Goal: Information Seeking & Learning: Learn about a topic

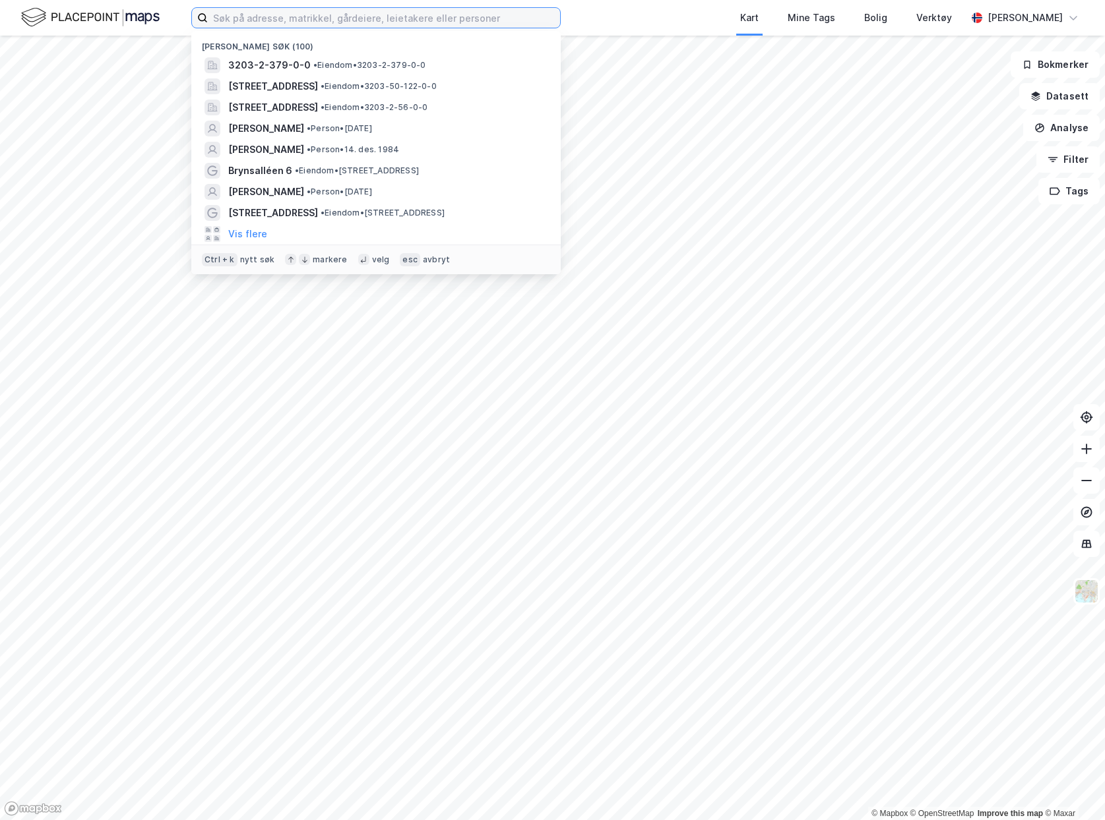
click at [484, 19] on input at bounding box center [384, 18] width 352 height 20
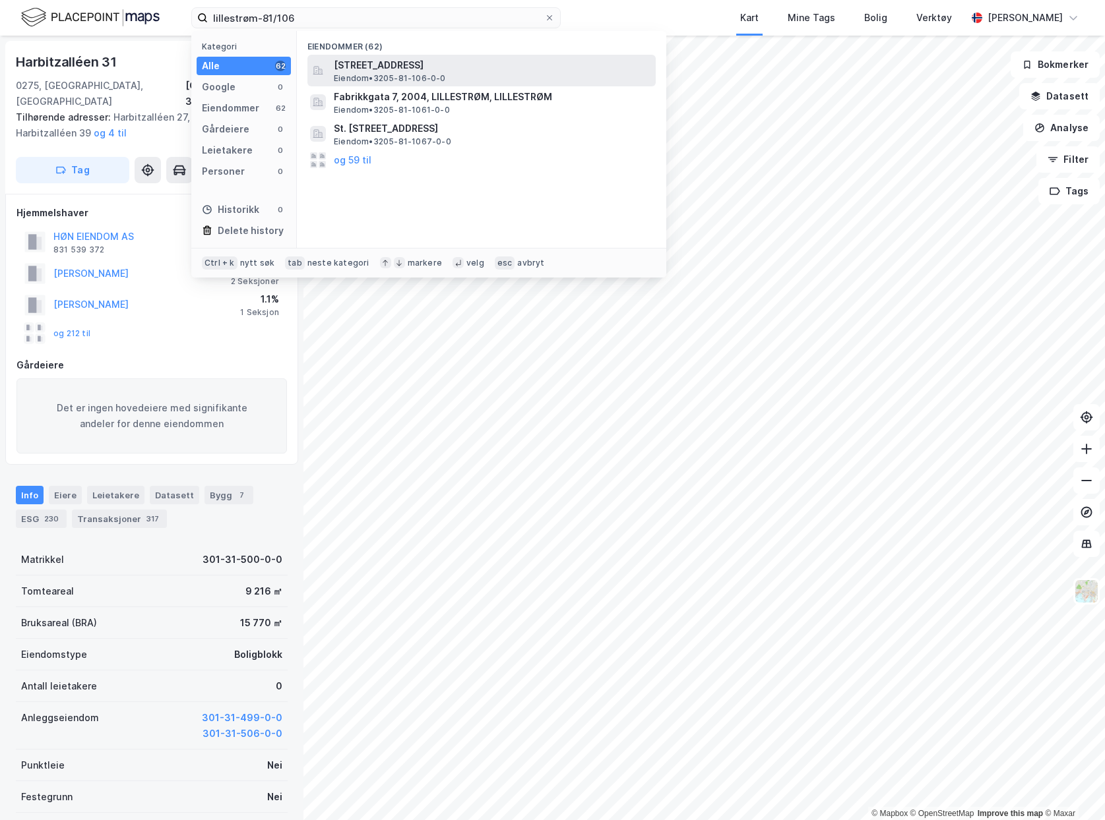
click at [493, 65] on span "[STREET_ADDRESS]" at bounding box center [492, 65] width 317 height 16
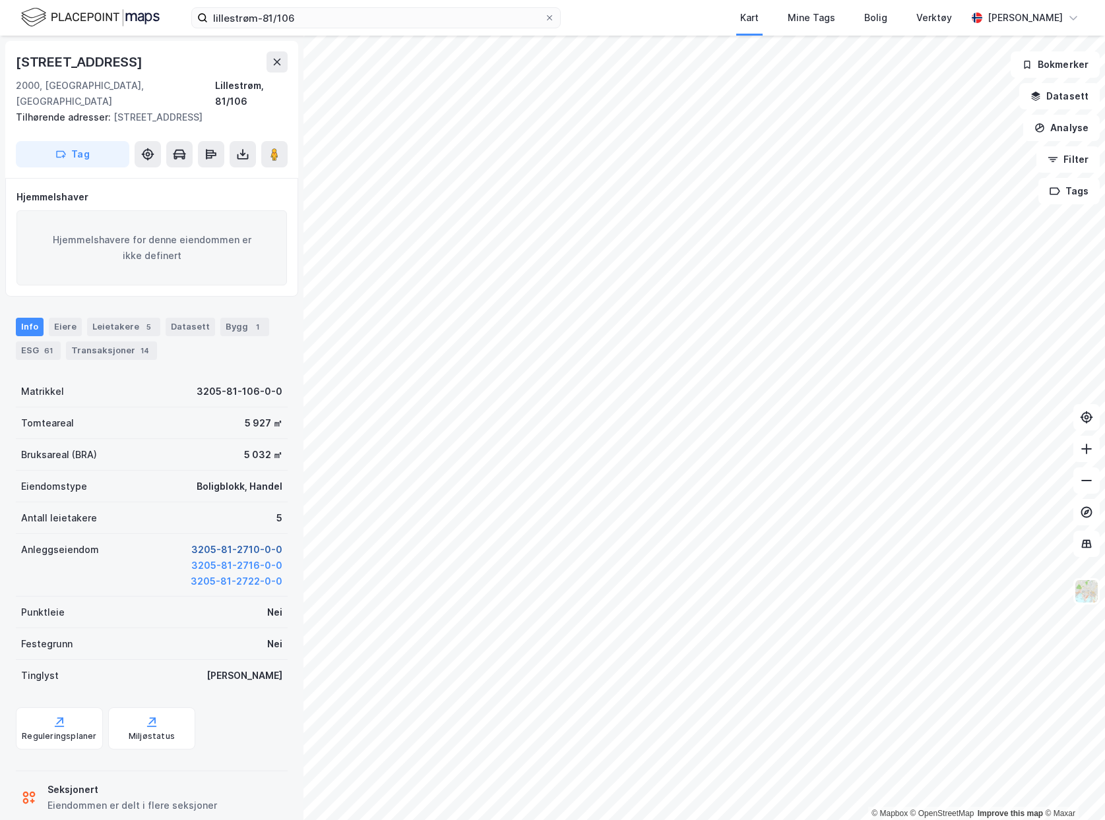
click at [259, 542] on button "3205-81-2710-0-0" at bounding box center [236, 550] width 91 height 16
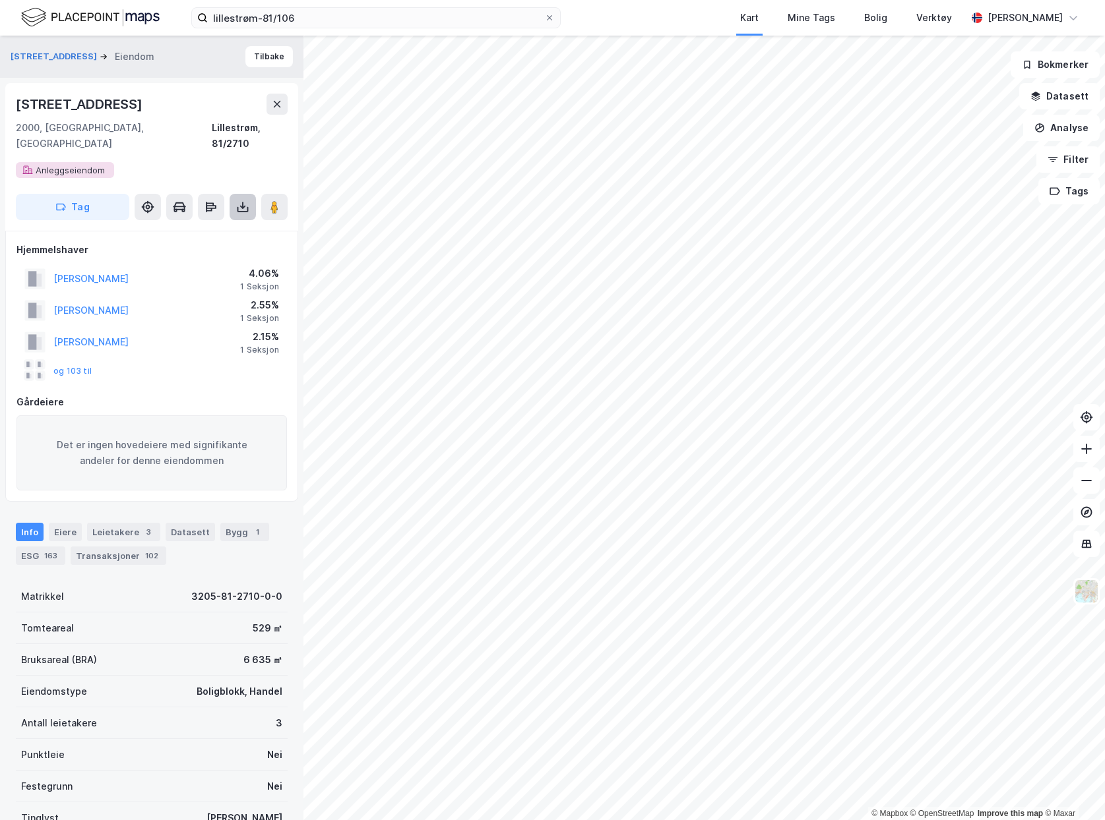
click at [245, 198] on button at bounding box center [243, 207] width 26 height 26
click at [230, 225] on div "Last ned grunnbok" at bounding box center [185, 233] width 140 height 21
click at [98, 547] on div "Transaksjoner 102" at bounding box center [119, 556] width 96 height 18
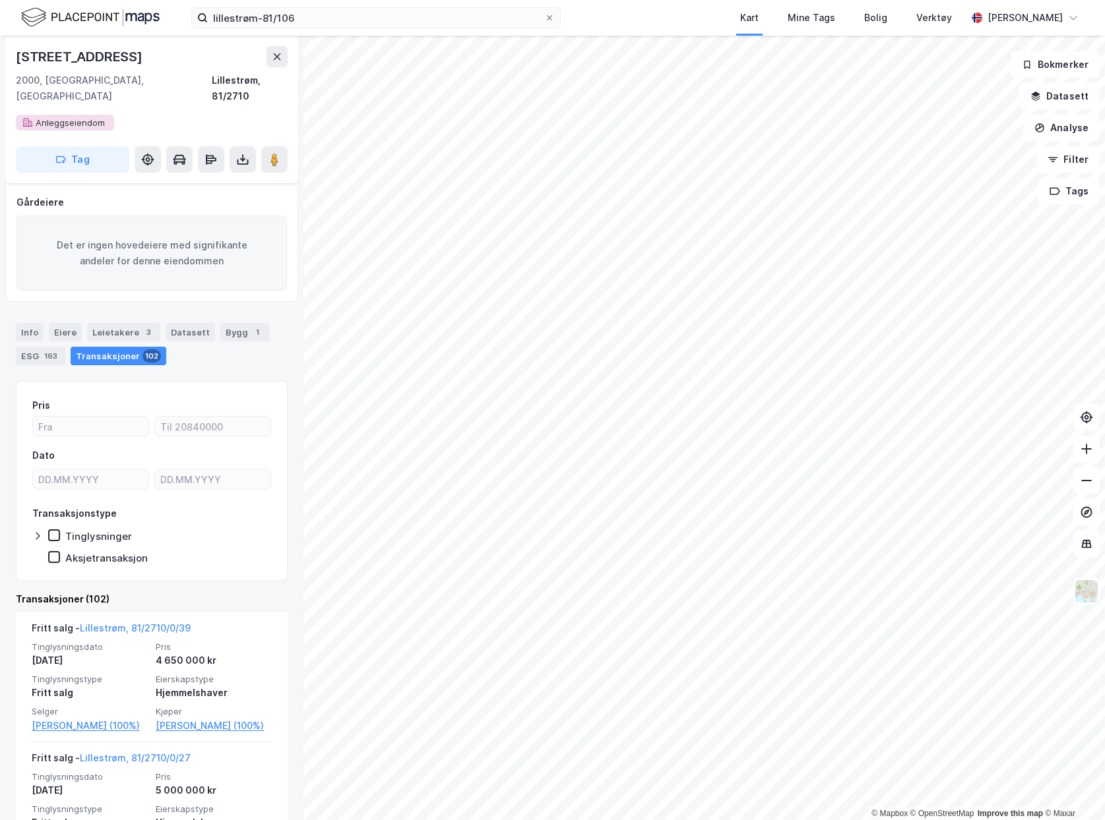
scroll to position [264, 0]
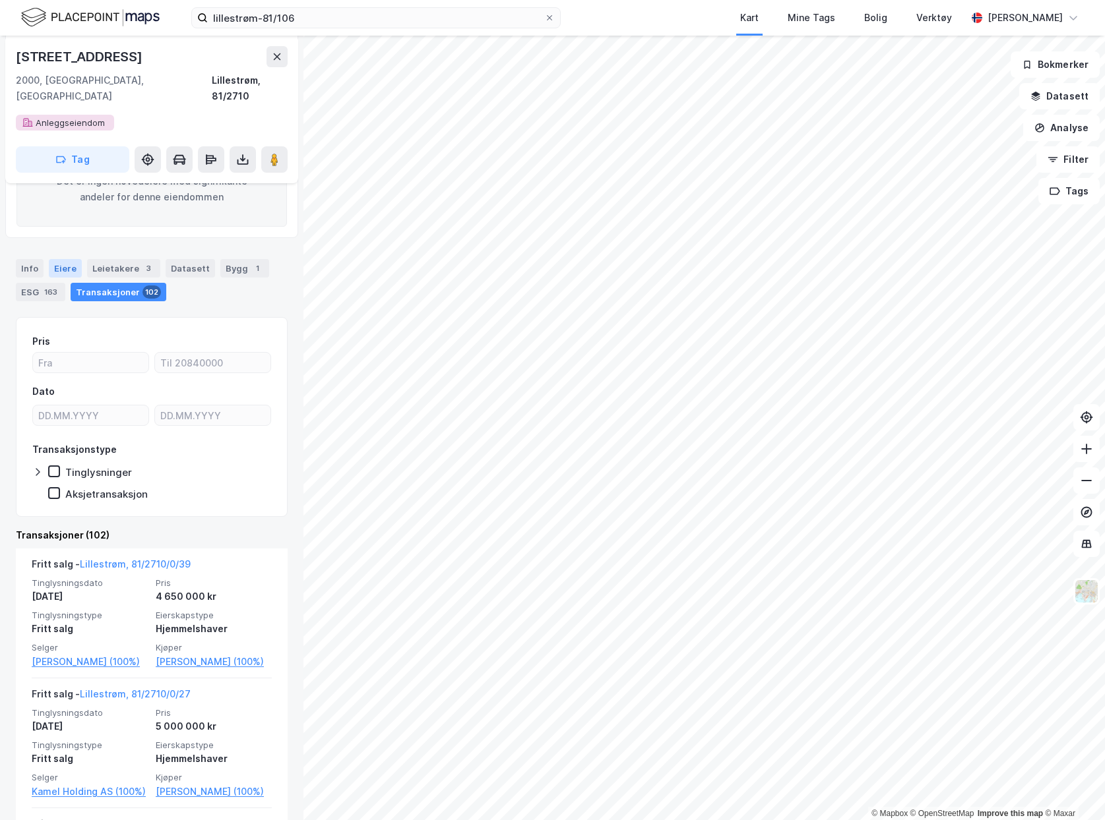
click at [65, 259] on div "Eiere" at bounding box center [65, 268] width 33 height 18
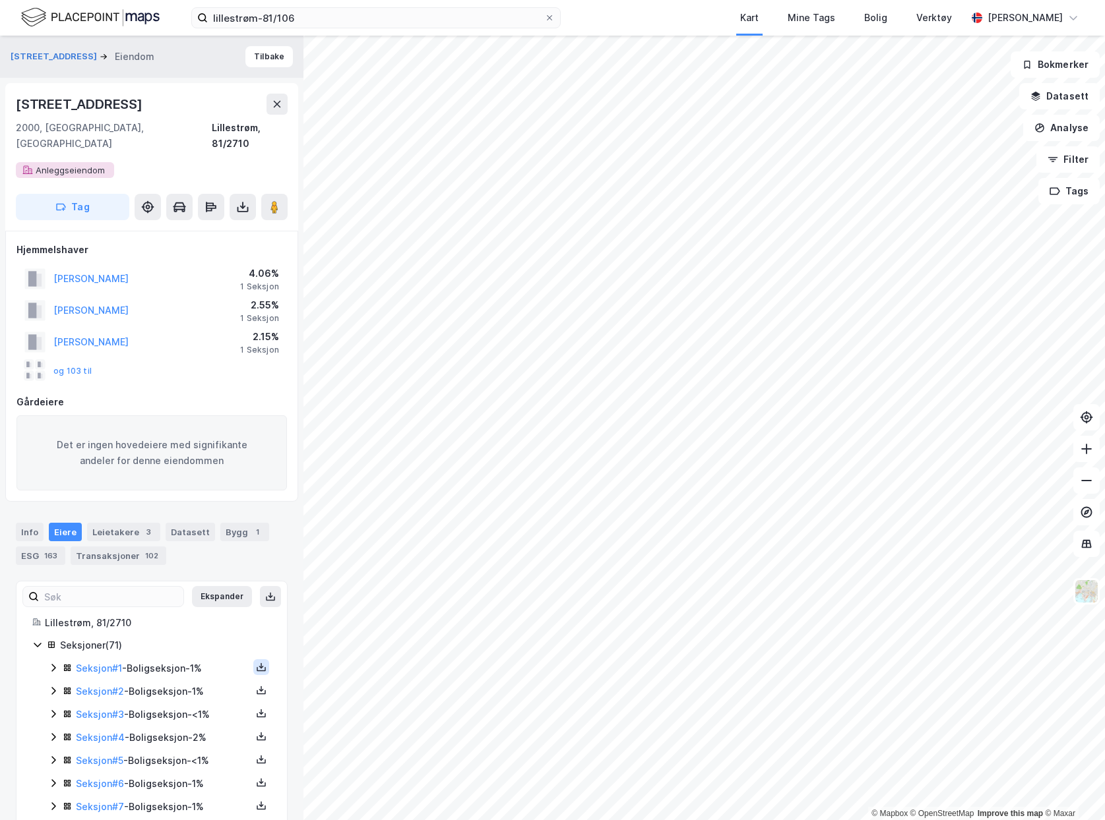
click at [256, 662] on icon at bounding box center [261, 667] width 11 height 11
click at [199, 612] on div "Grunnbok" at bounding box center [189, 628] width 116 height 32
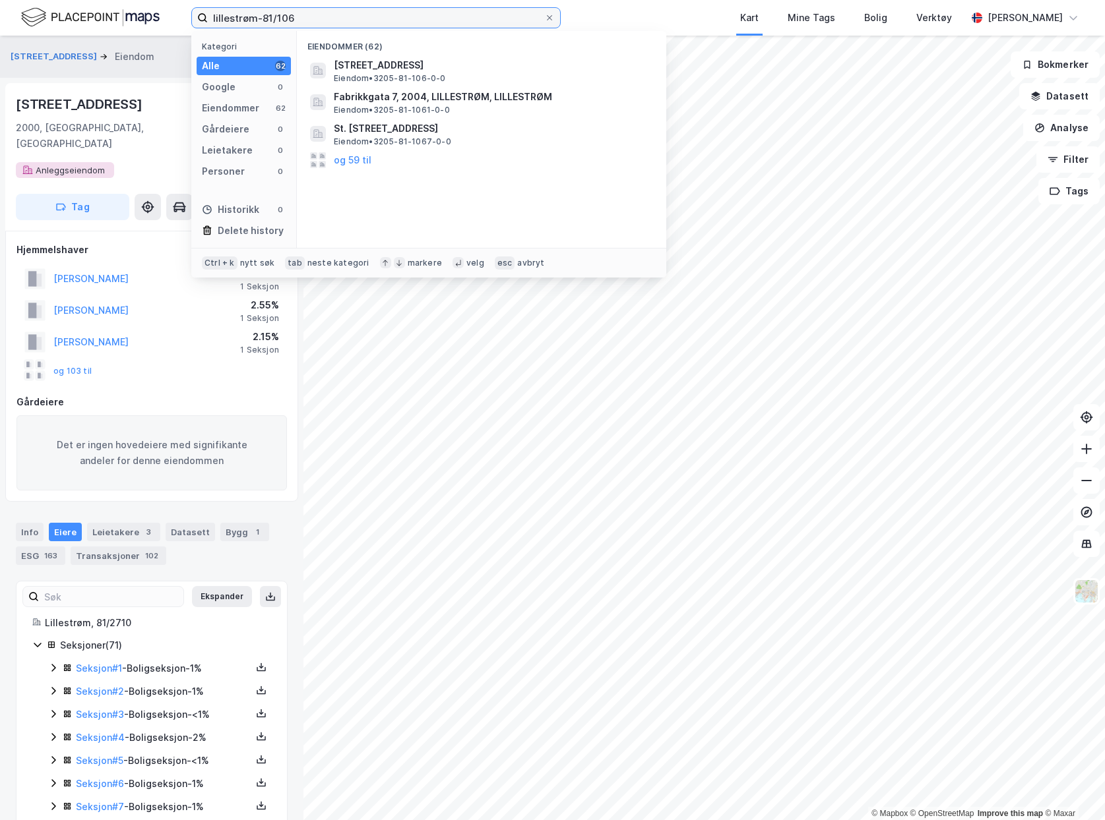
drag, startPoint x: 306, startPoint y: 17, endPoint x: 34, endPoint y: -18, distance: 274.7
click at [34, 0] on html "lillestrøm-81/106 Kategori Alle 62 Google 0 Eiendommer 62 Gårdeiere 0 Leietaker…" at bounding box center [552, 410] width 1105 height 820
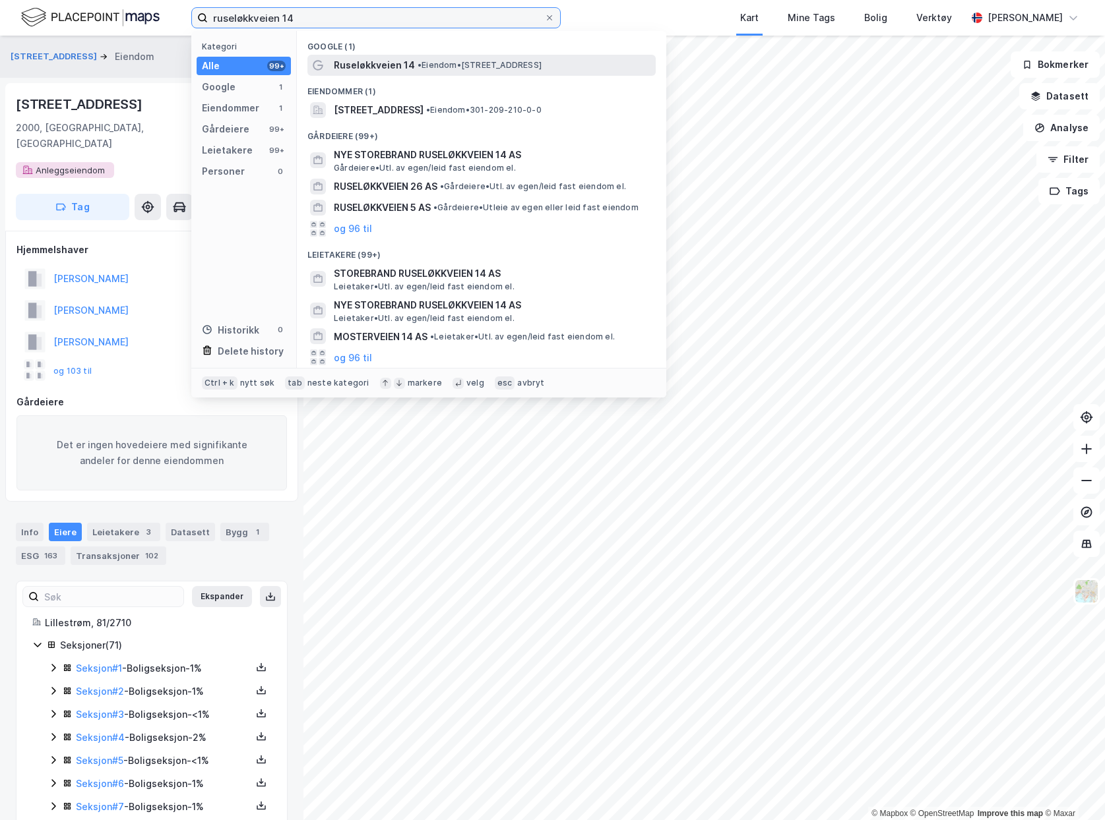
type input "ruseløkkveien 14"
click at [609, 60] on div "Ruseløkkveien 14 • Eiendom • [STREET_ADDRESS]" at bounding box center [493, 65] width 319 height 16
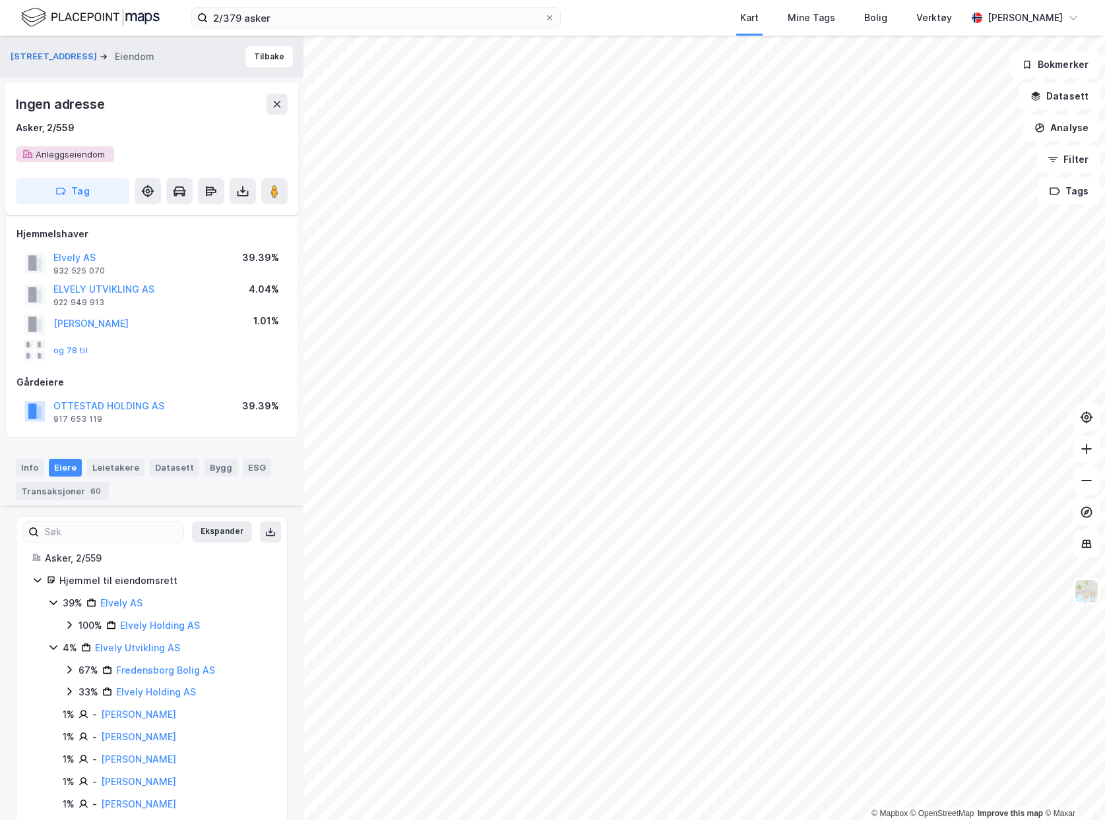
scroll to position [350, 0]
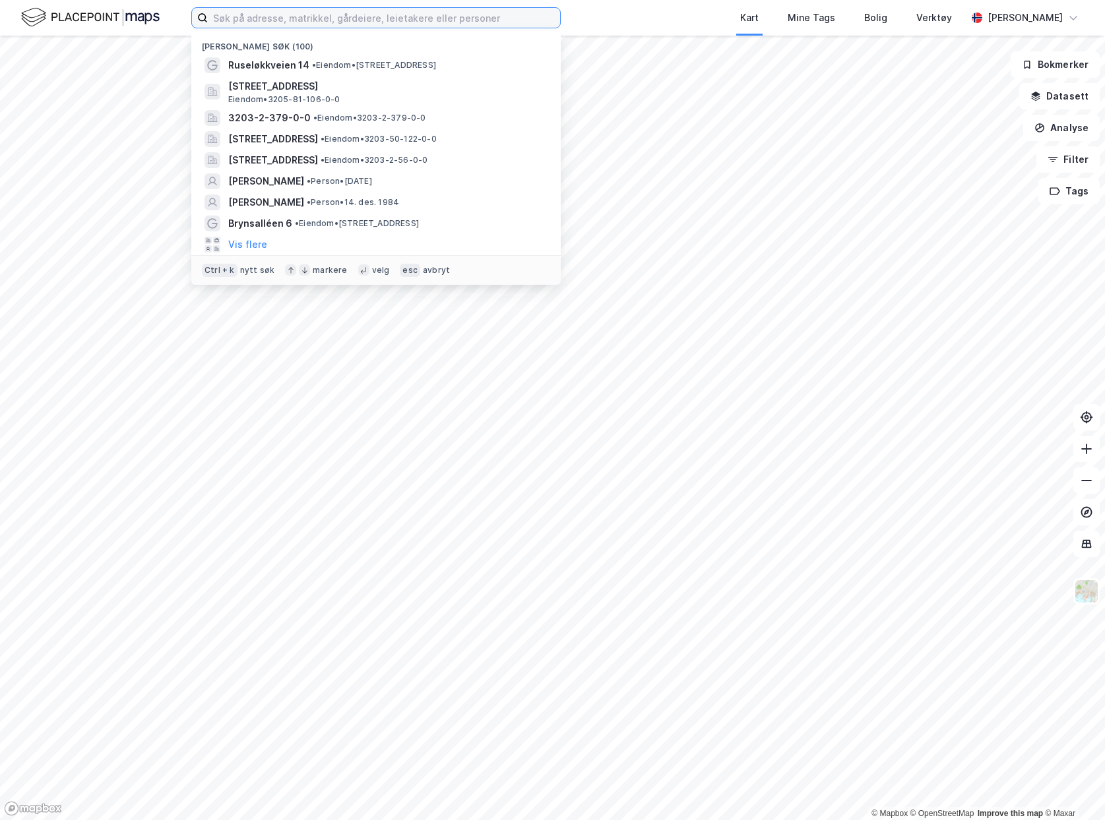
click at [485, 24] on input at bounding box center [384, 18] width 352 height 20
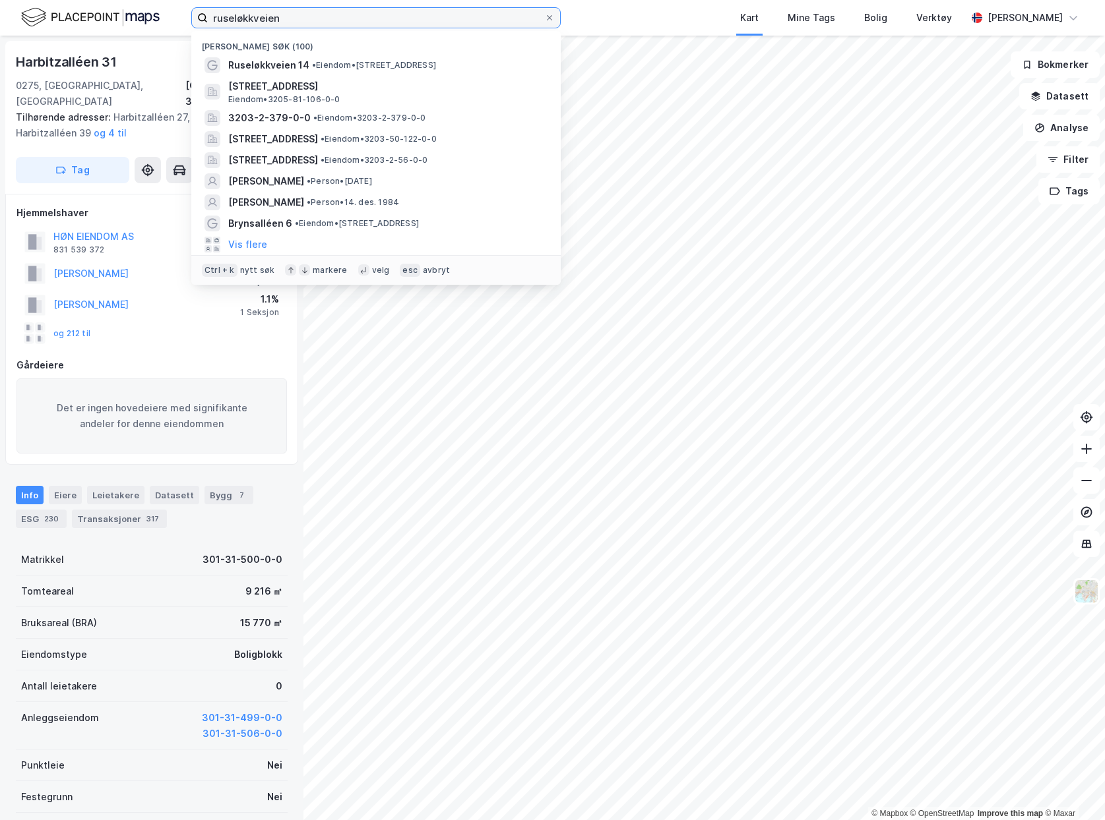
type input "ruseløkkveien"
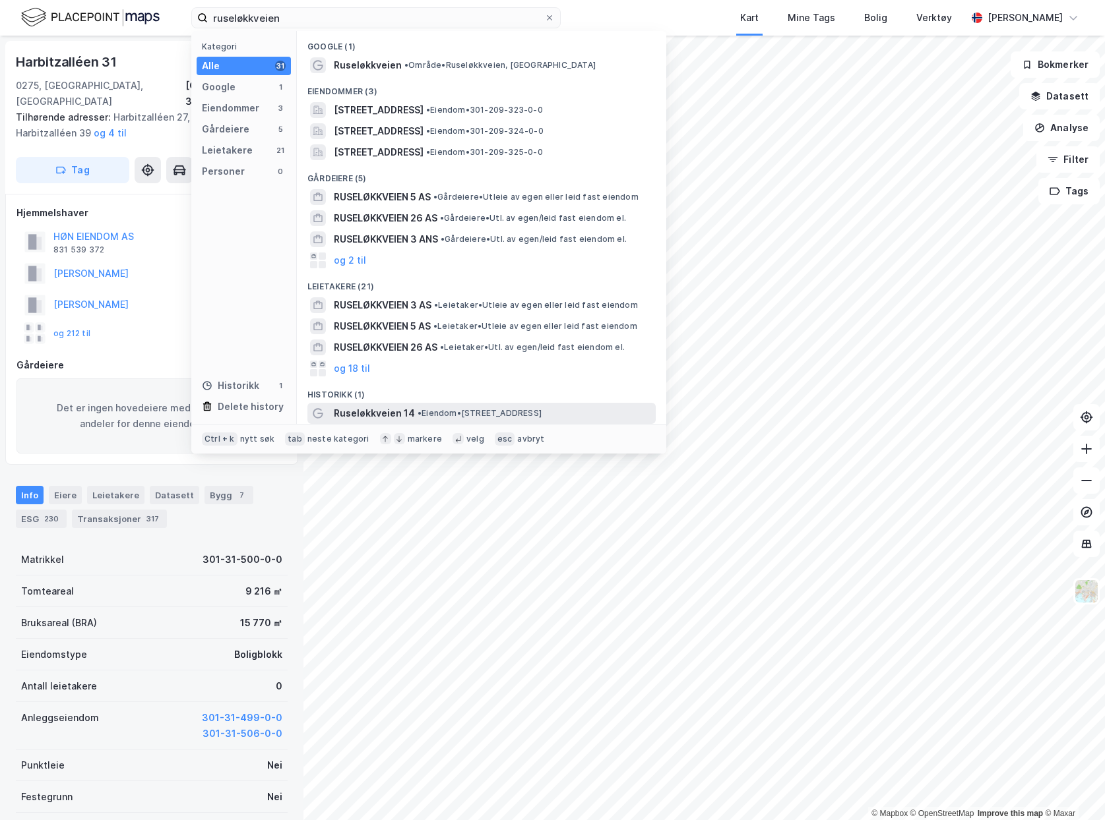
click at [421, 421] on div "Ruseløkkveien 14 • Eiendom • Ruseløkkveien 14, 0251 Oslo" at bounding box center [481, 413] width 348 height 21
